Goal: Task Accomplishment & Management: Manage account settings

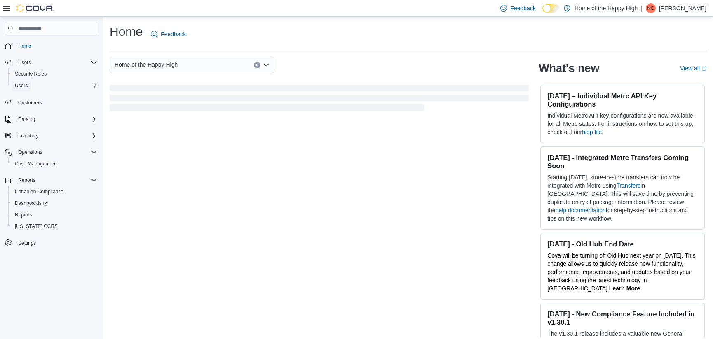
click at [28, 87] on link "Users" at bounding box center [21, 86] width 19 height 10
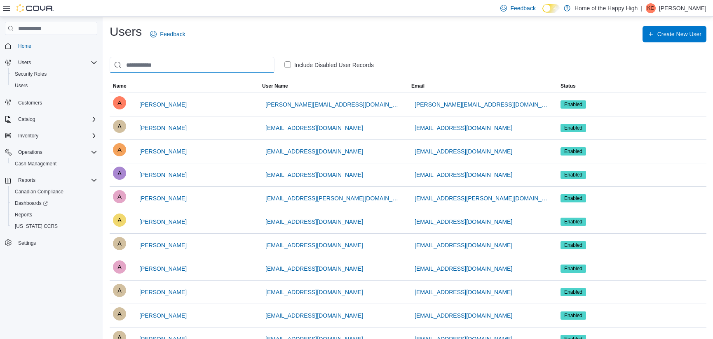
click at [149, 66] on input "search" at bounding box center [192, 65] width 165 height 16
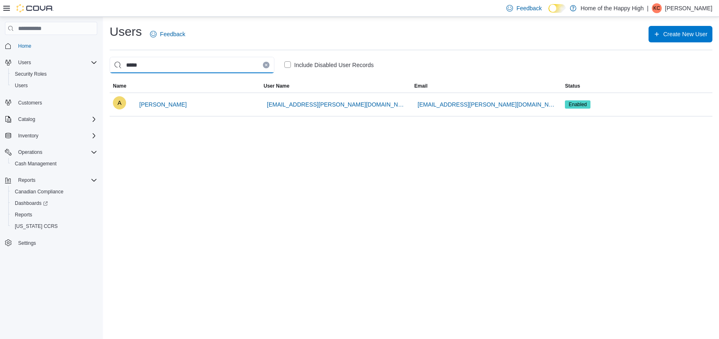
type input "*****"
